Goal: Find specific page/section: Find specific page/section

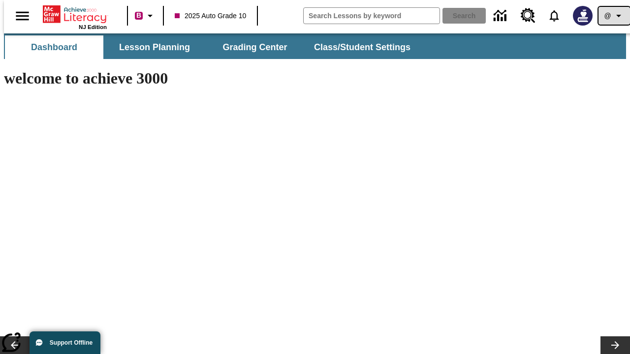
click at [613, 16] on icon "Profile/Settings" at bounding box center [619, 16] width 12 height 12
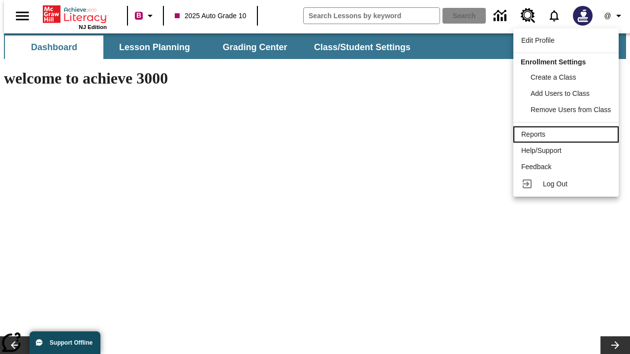
click at [568, 134] on div "Reports" at bounding box center [566, 134] width 90 height 10
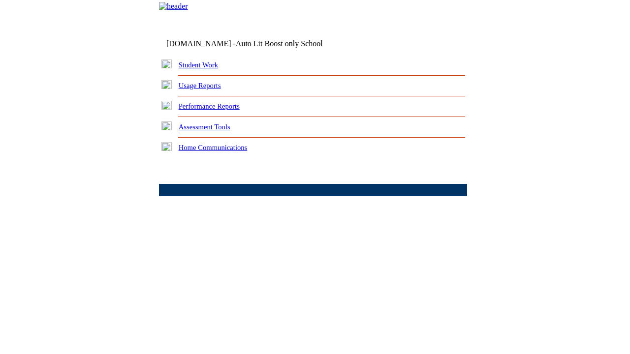
click at [219, 110] on link "Performance Reports" at bounding box center [209, 106] width 61 height 8
